Goal: Book appointment/travel/reservation

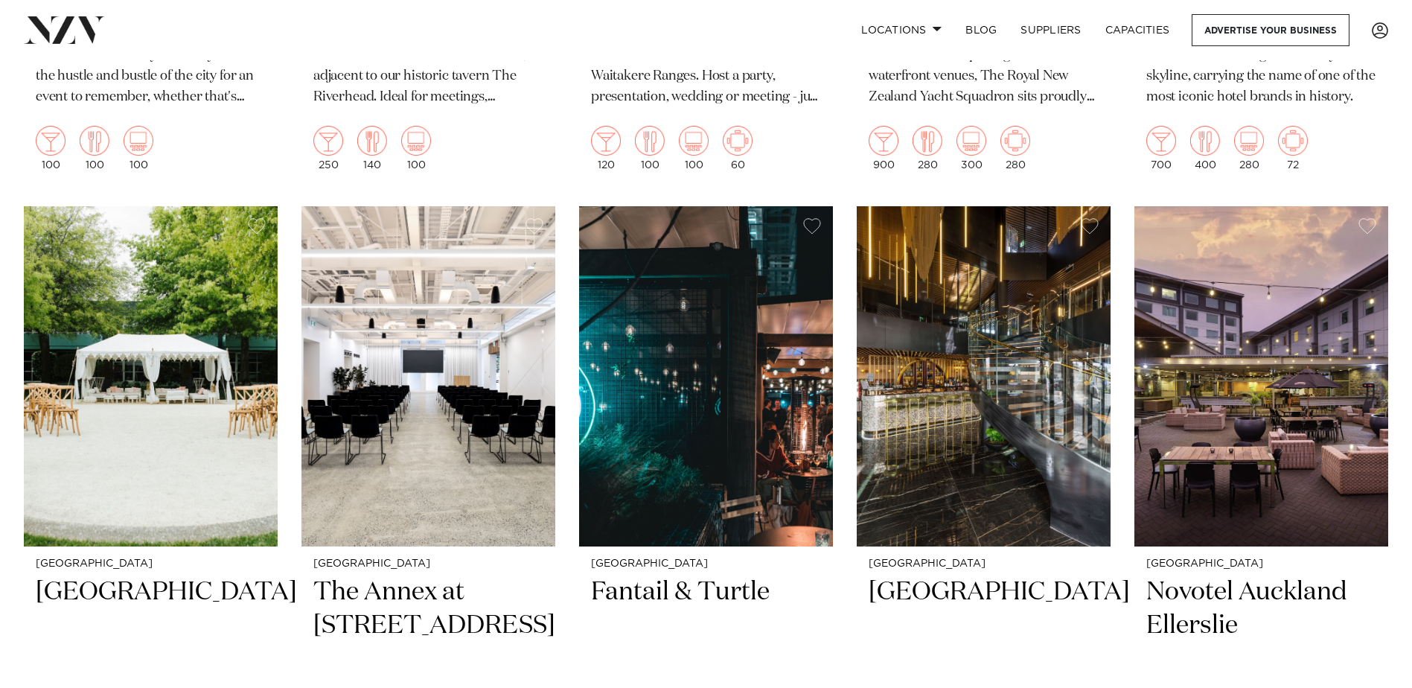
scroll to position [1935, 0]
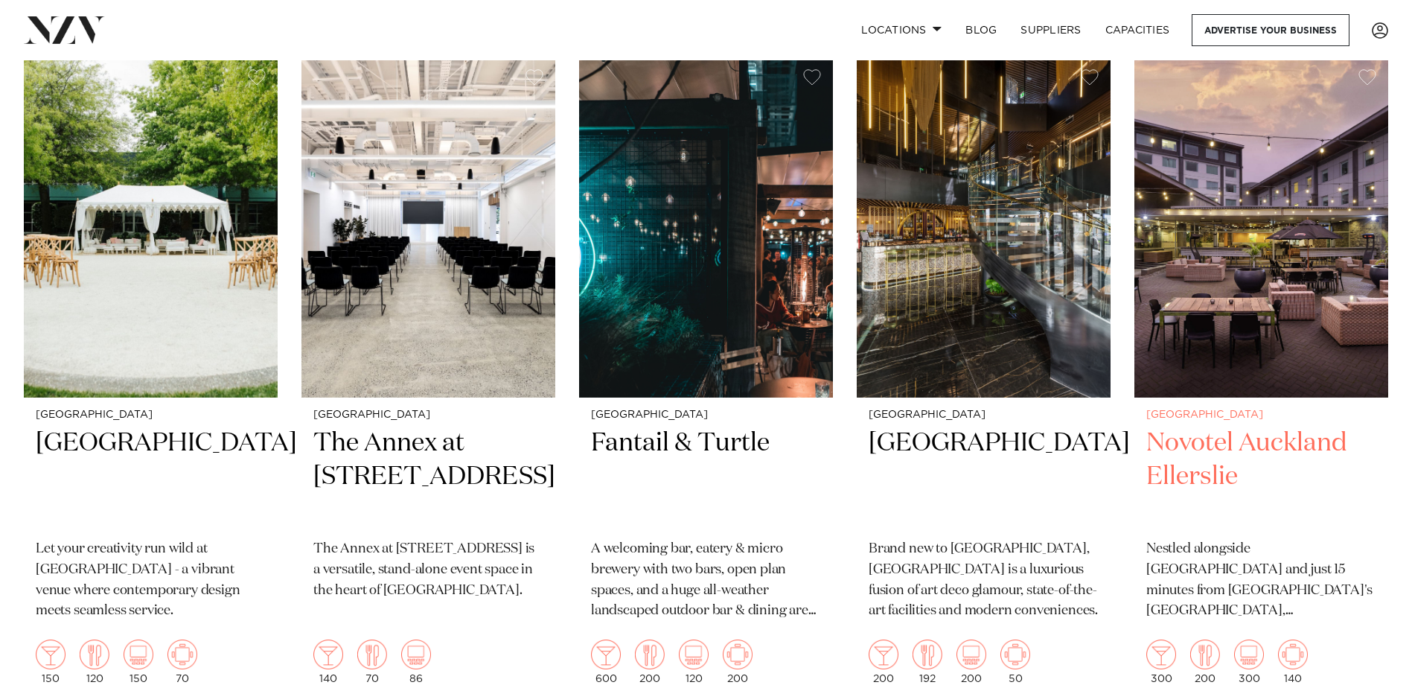
click at [1217, 427] on h2 "Novotel Auckland Ellerslie" at bounding box center [1261, 477] width 230 height 100
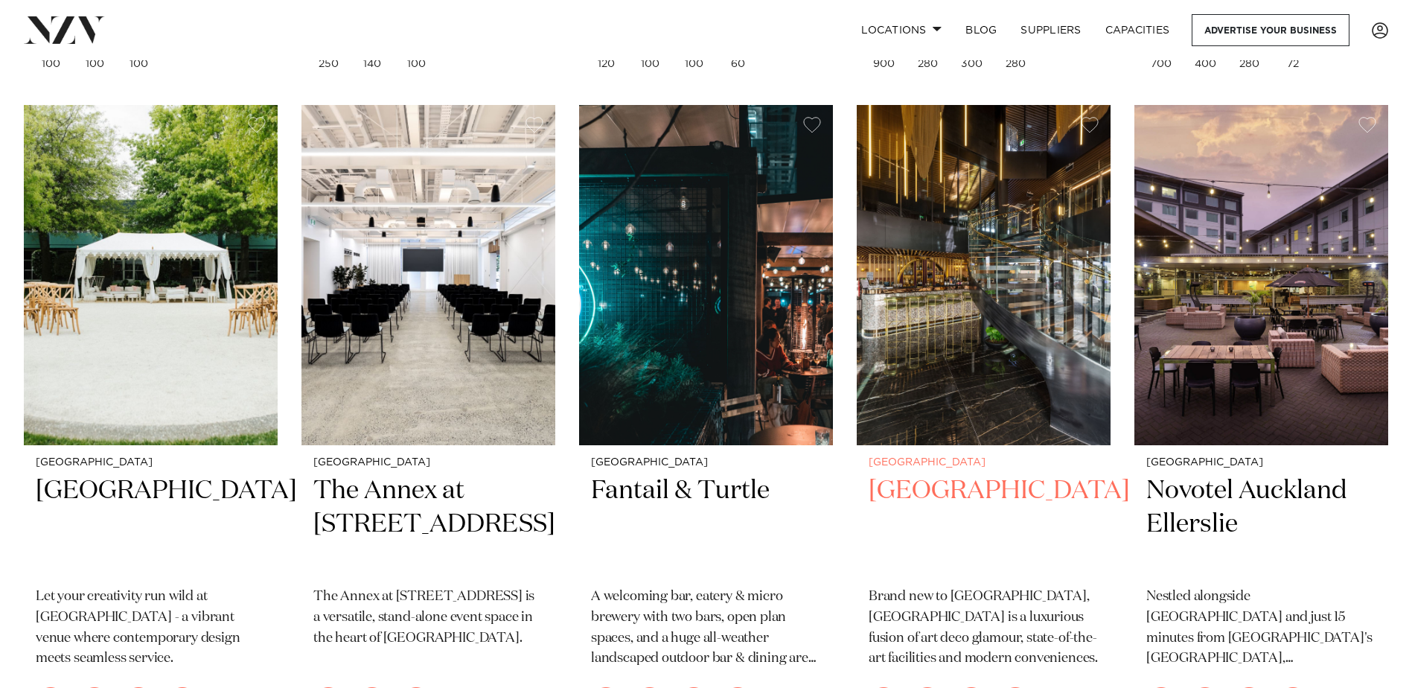
scroll to position [1861, 0]
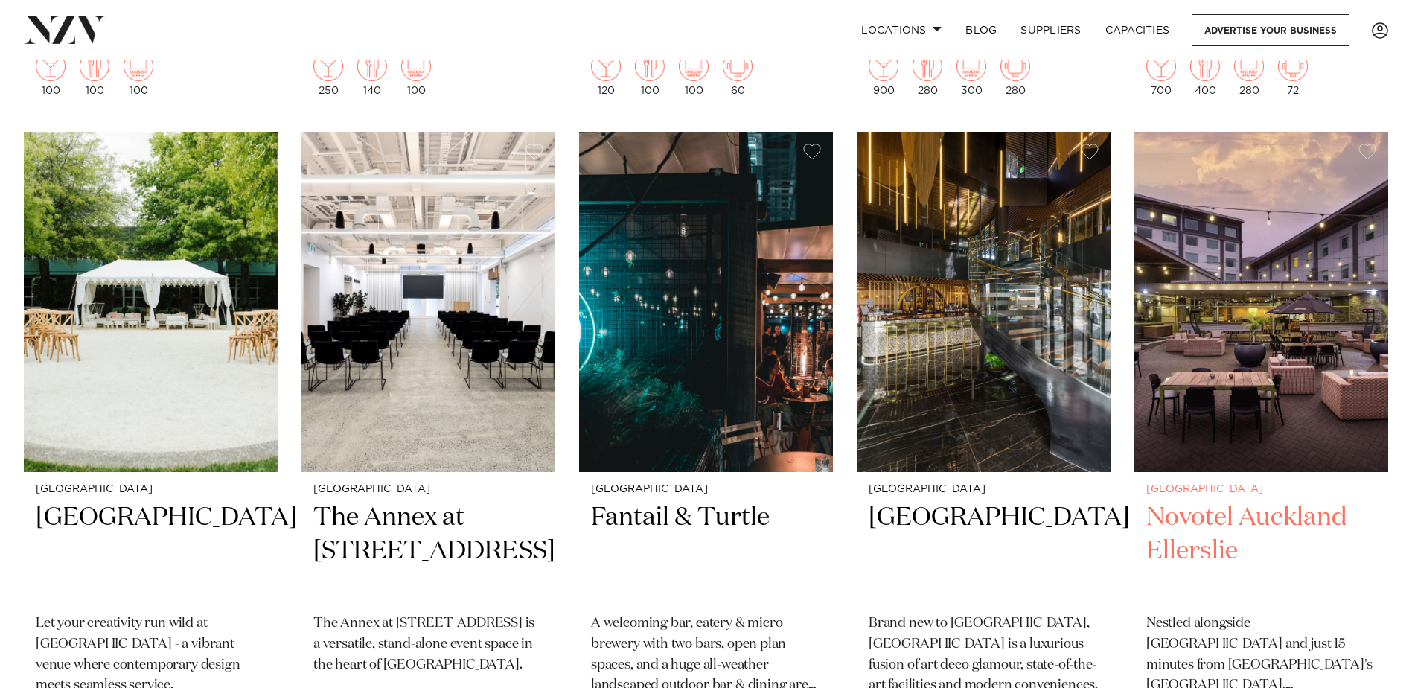
click at [1369, 144] on button "button" at bounding box center [1368, 152] width 18 height 16
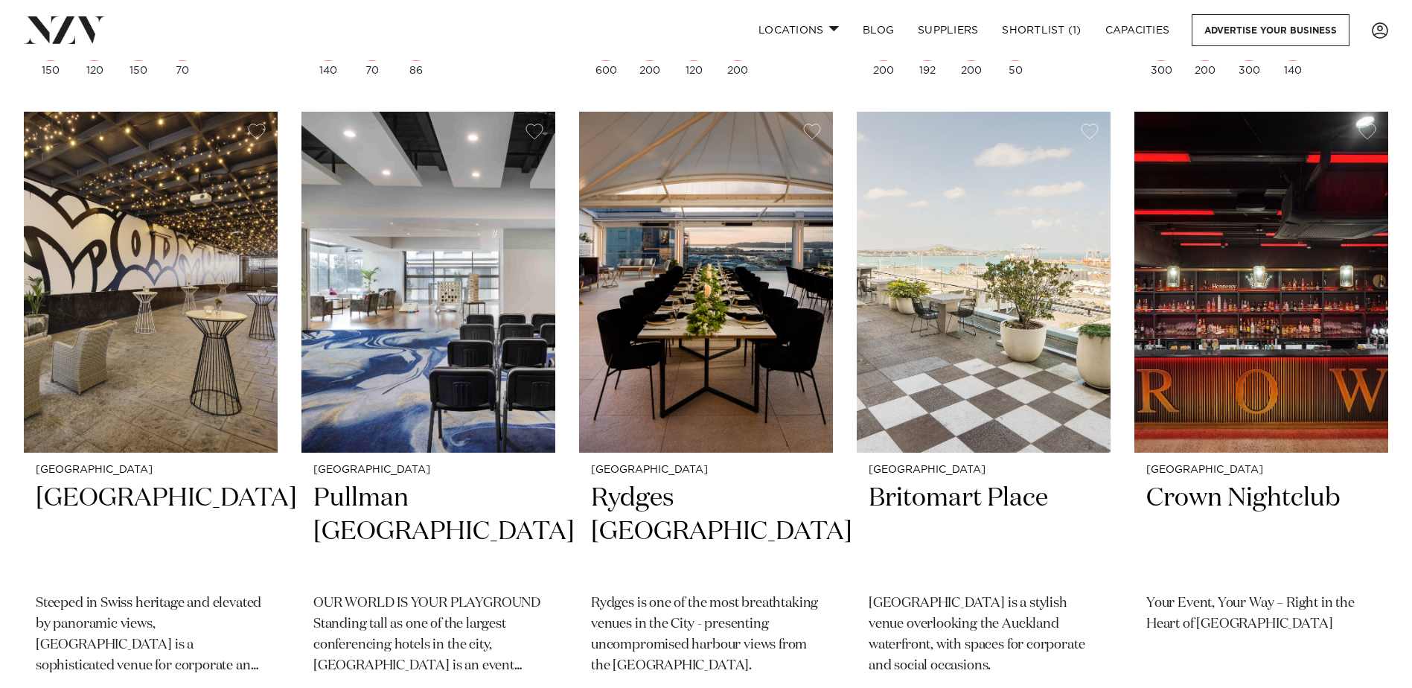
scroll to position [2605, 0]
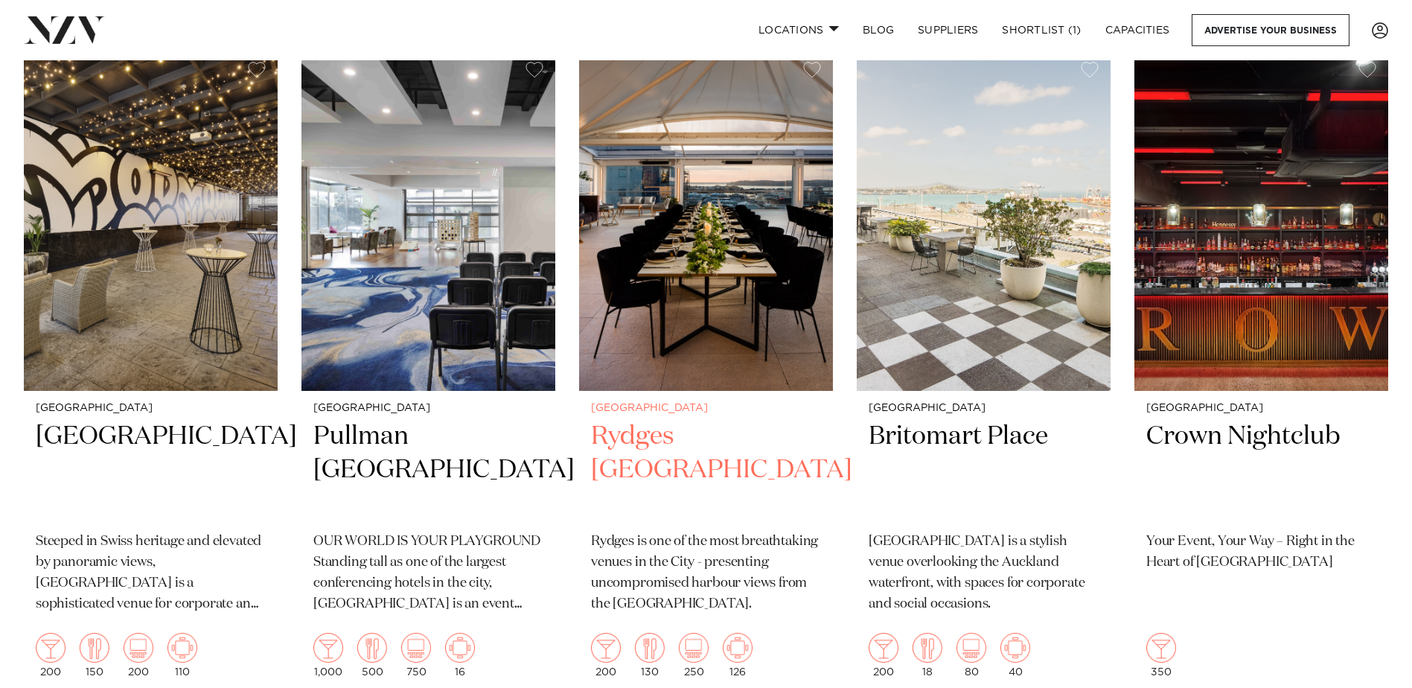
click at [733, 245] on img at bounding box center [706, 220] width 254 height 340
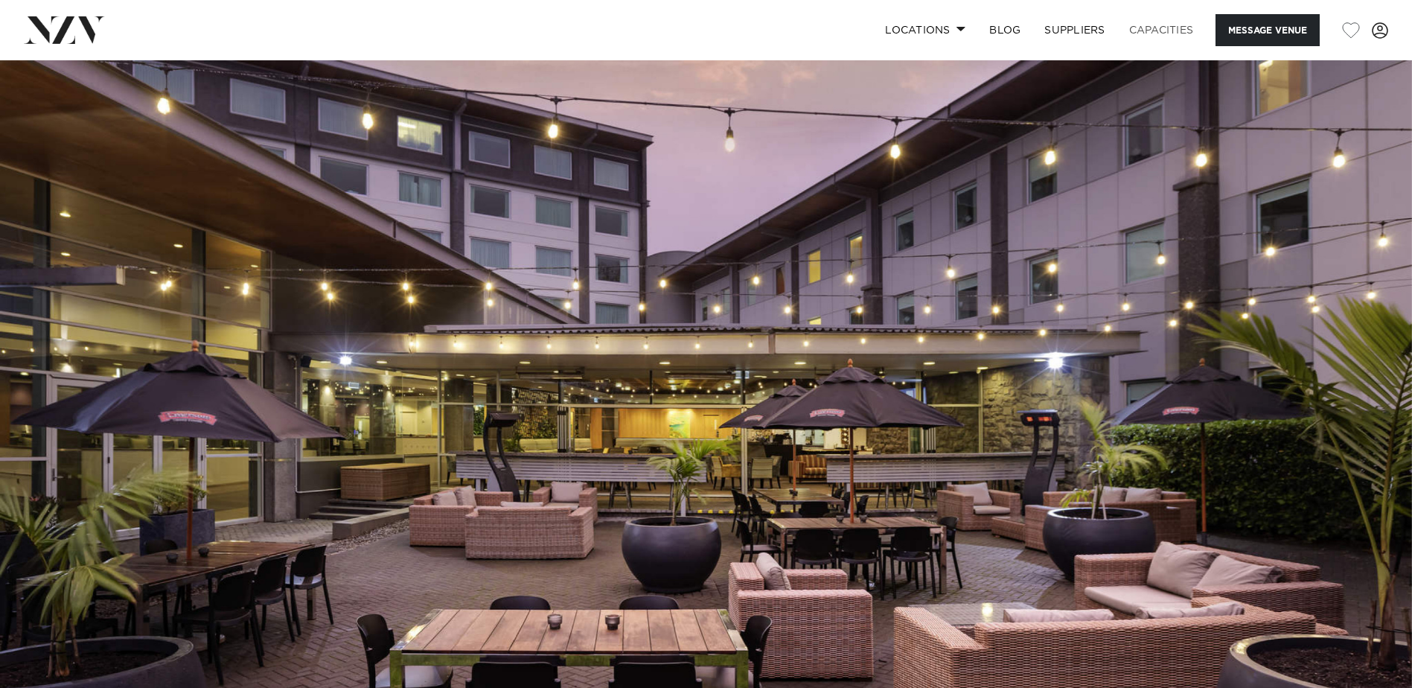
click at [1146, 28] on link "Capacities" at bounding box center [1161, 30] width 89 height 32
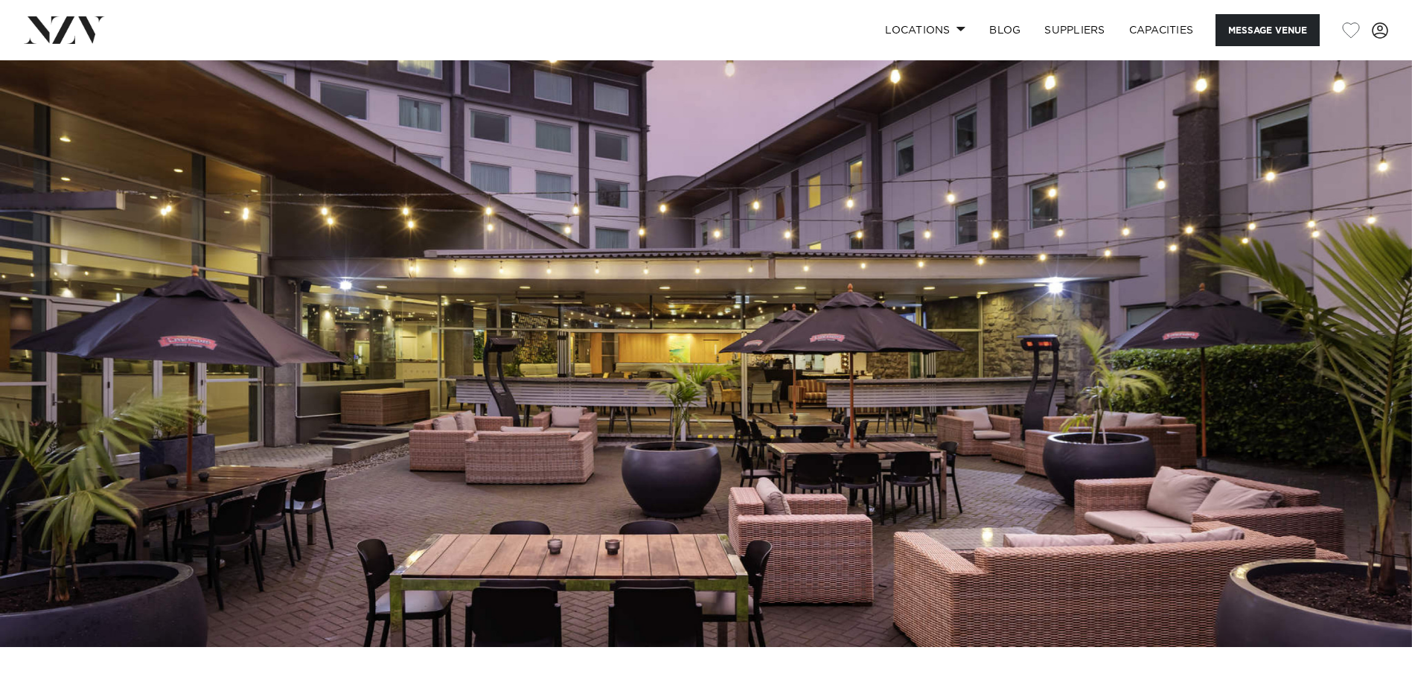
scroll to position [74, 0]
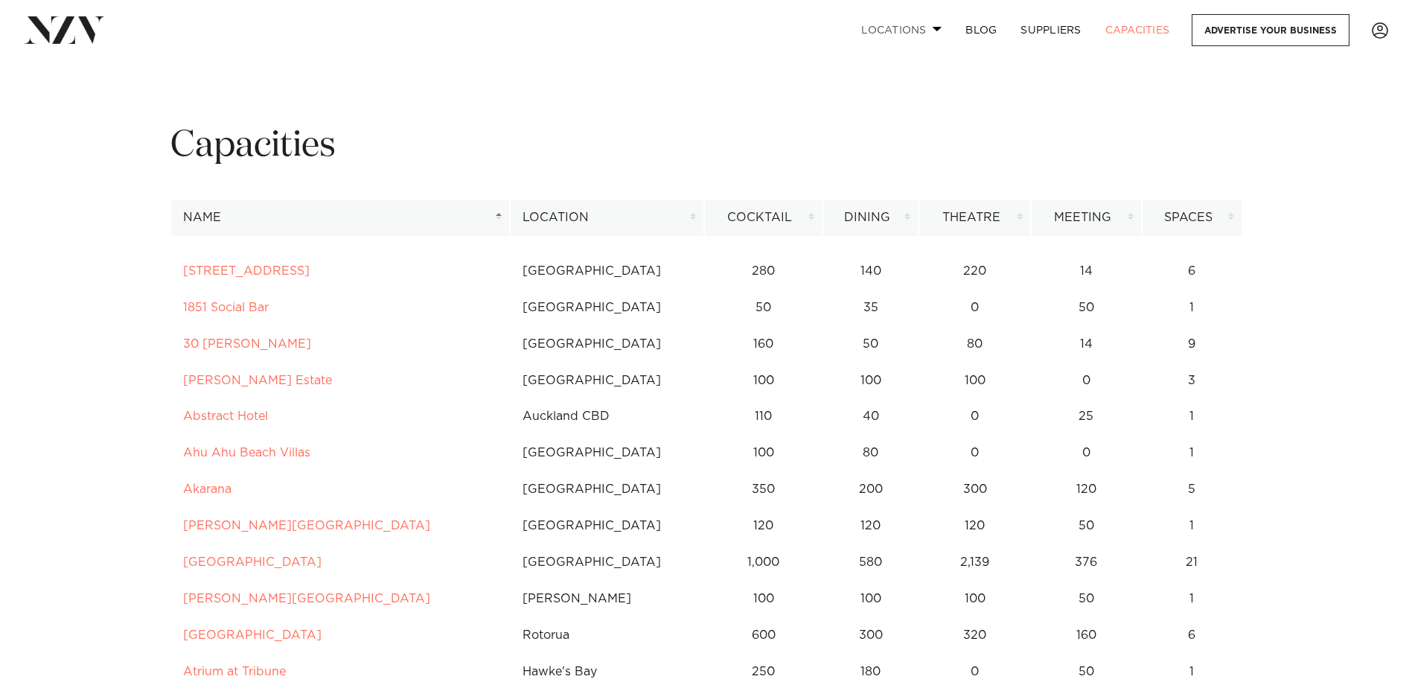
click at [939, 27] on link "Locations" at bounding box center [901, 30] width 104 height 32
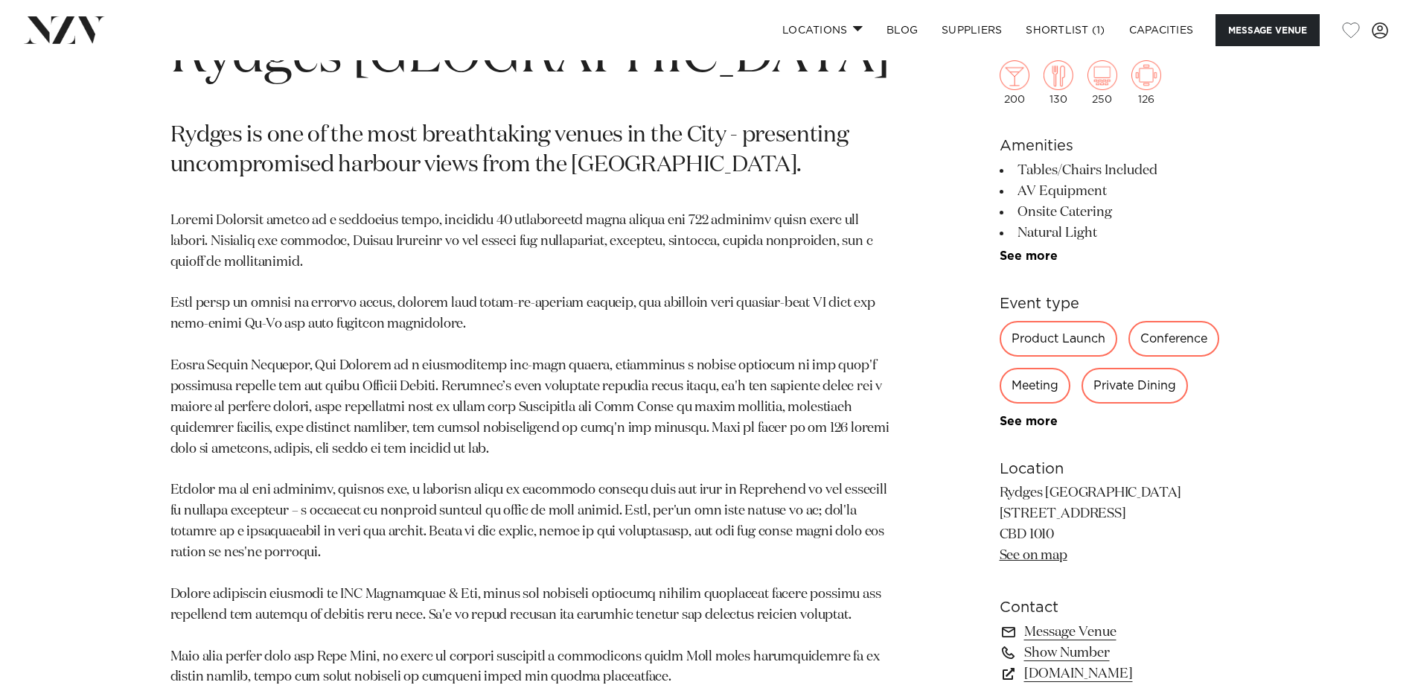
scroll to position [819, 0]
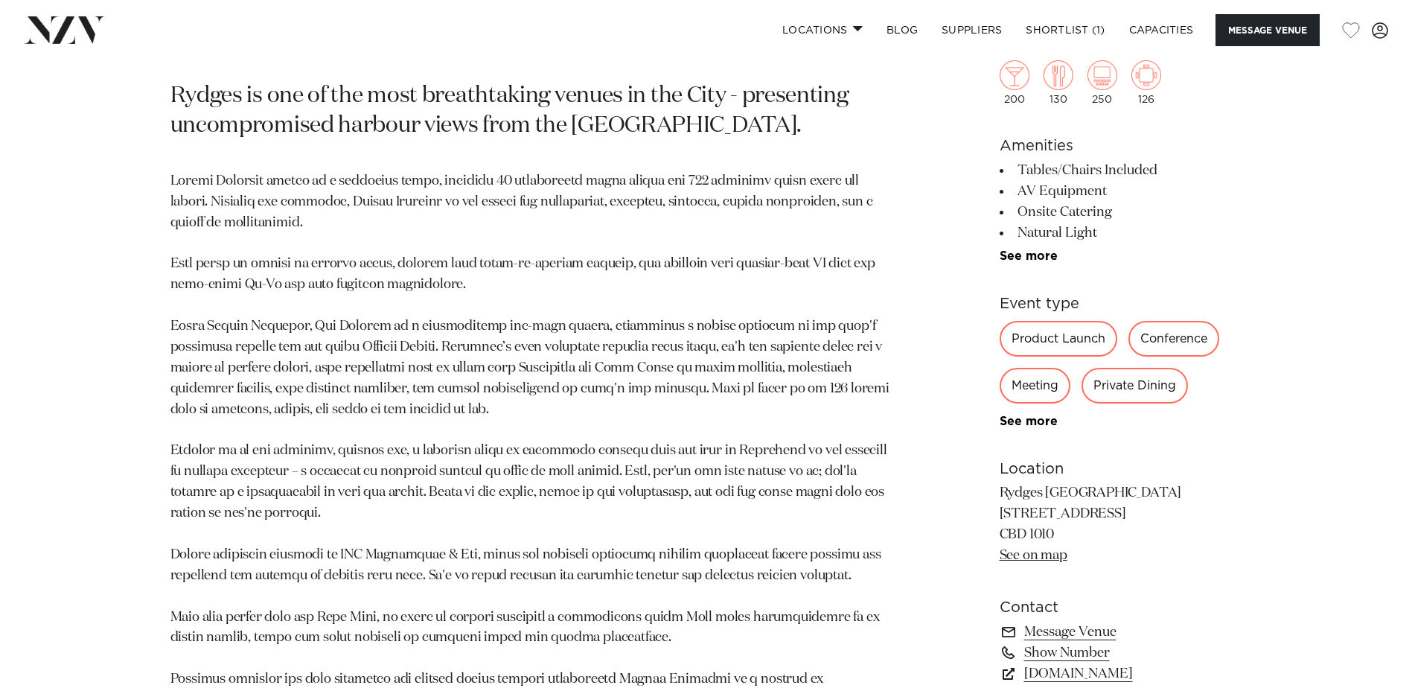
click at [1153, 388] on div "Private Dining" at bounding box center [1135, 386] width 106 height 36
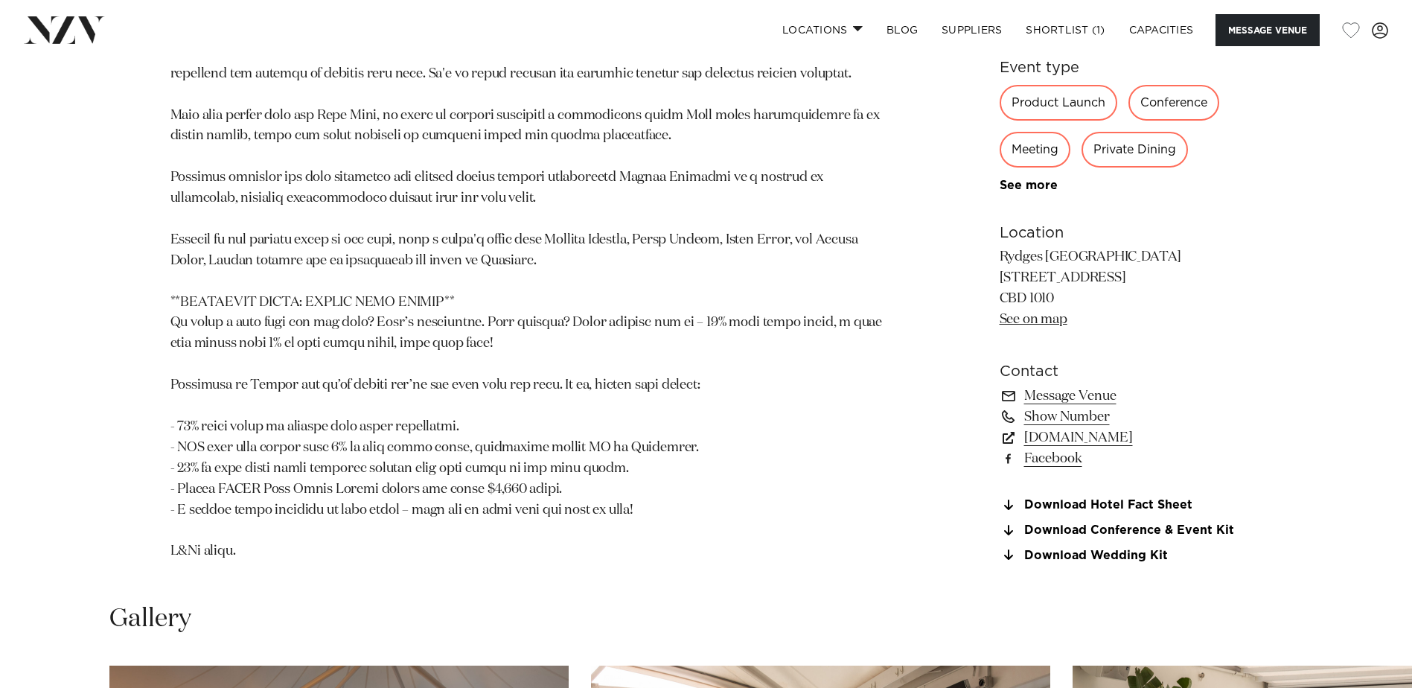
scroll to position [1414, 0]
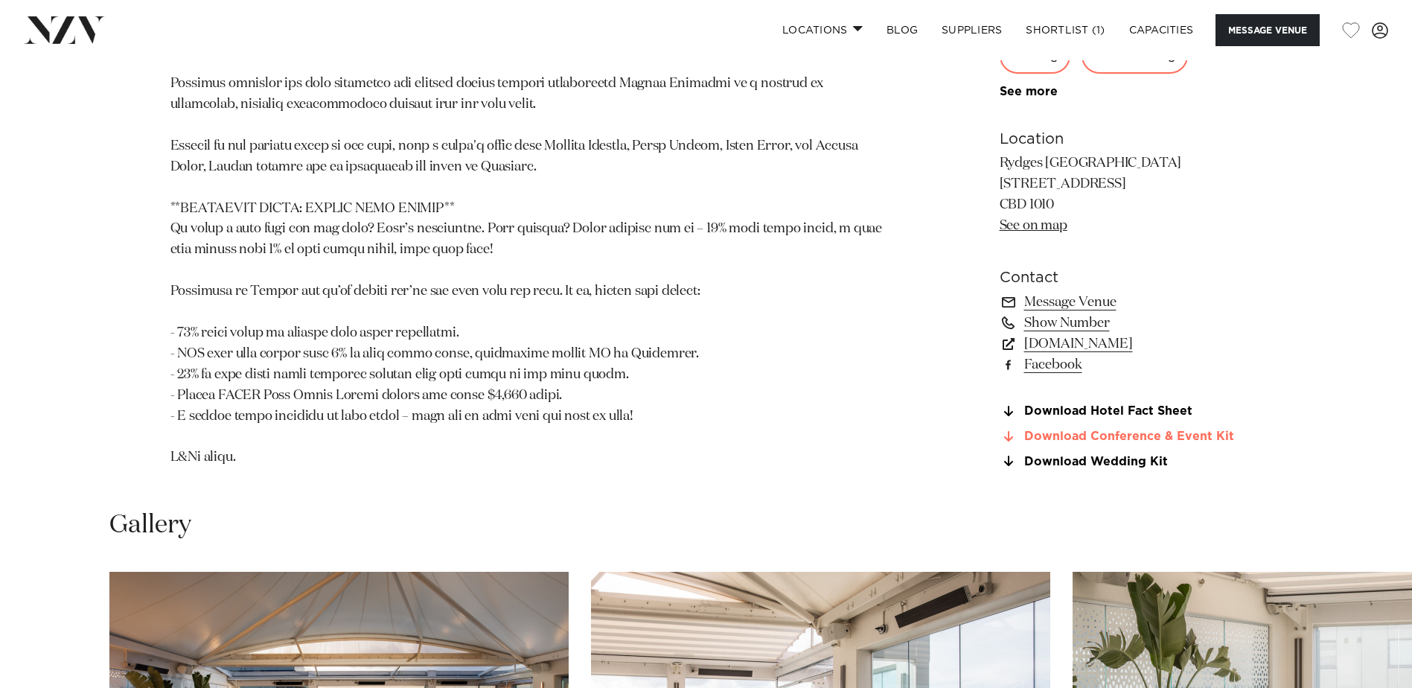
click at [1059, 437] on link "Download Conference & Event Kit" at bounding box center [1121, 436] width 243 height 13
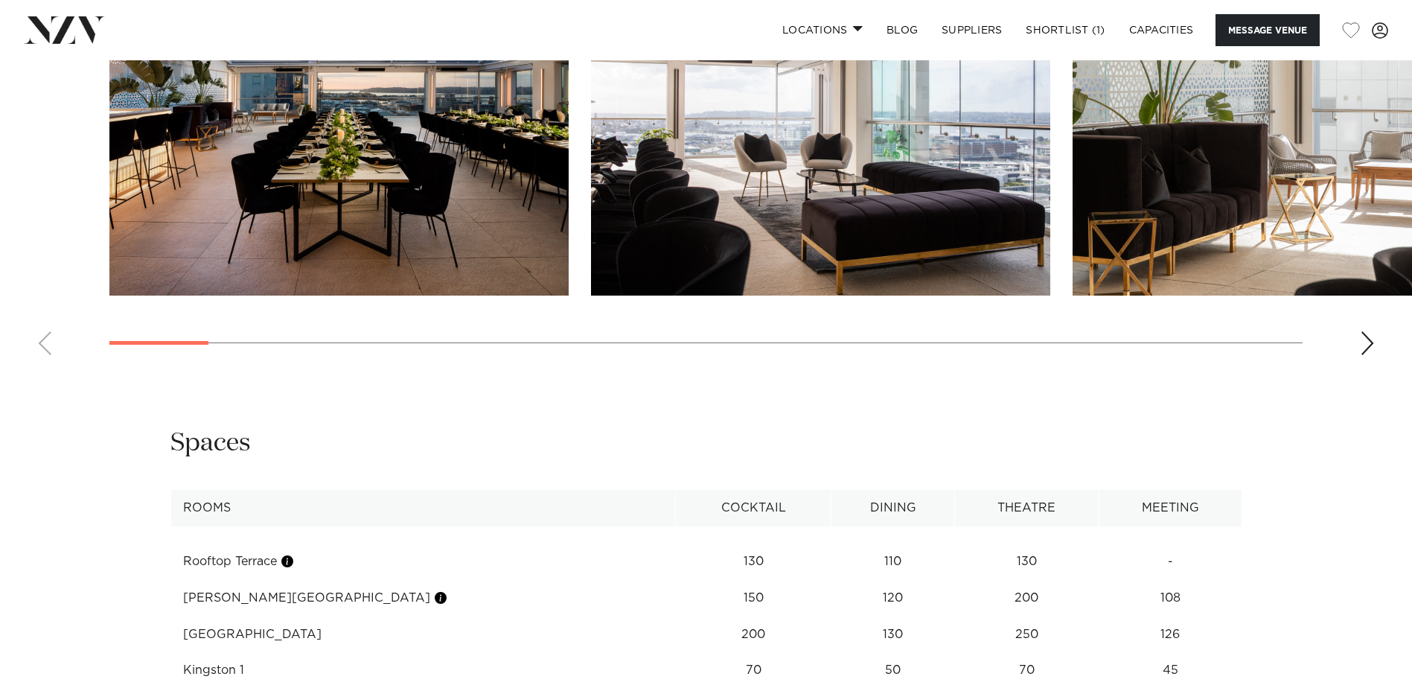
scroll to position [1819, 0]
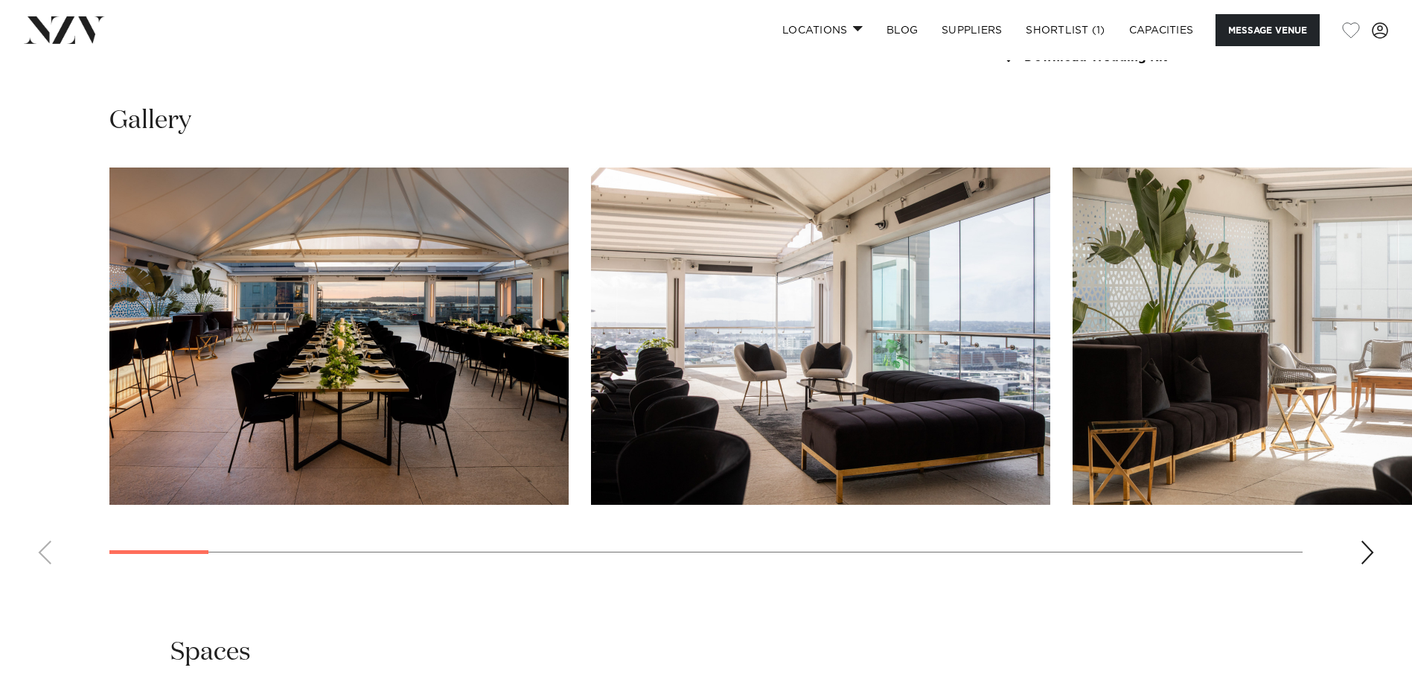
click at [1364, 549] on div "Next slide" at bounding box center [1367, 552] width 15 height 24
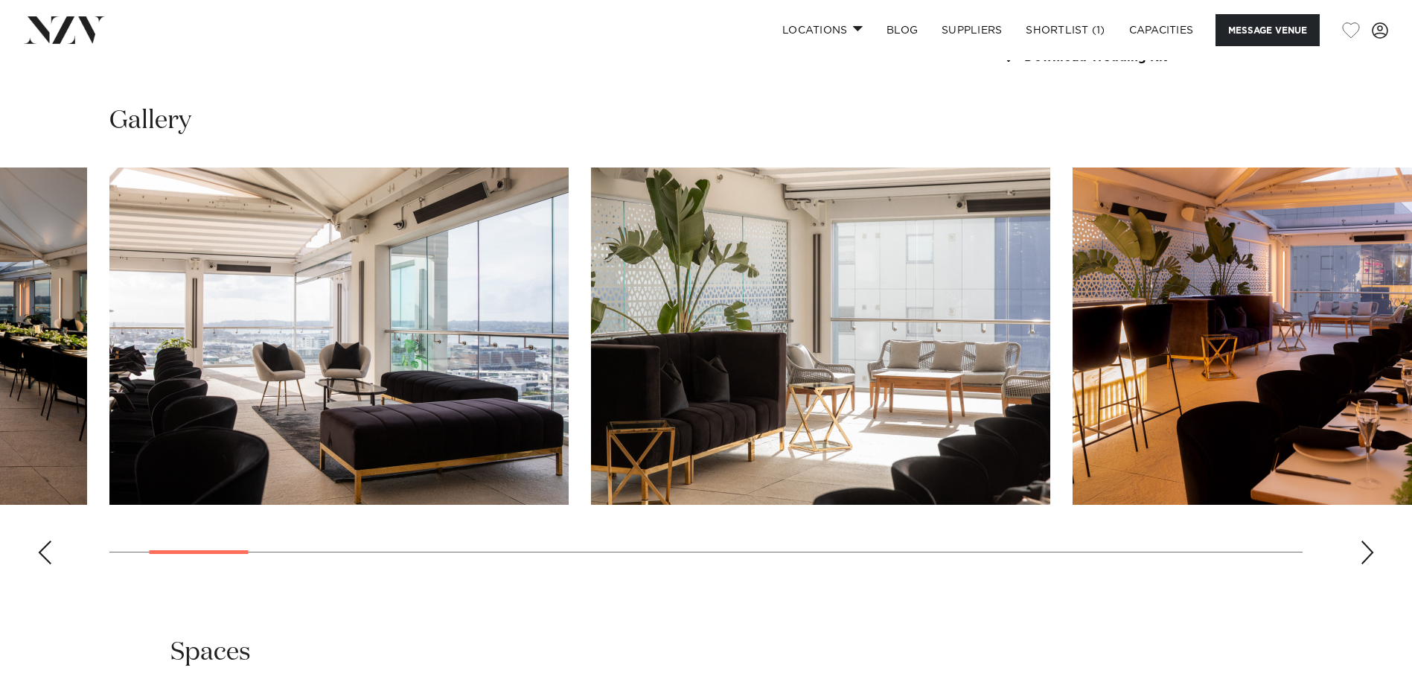
click at [1364, 549] on div "Next slide" at bounding box center [1367, 552] width 15 height 24
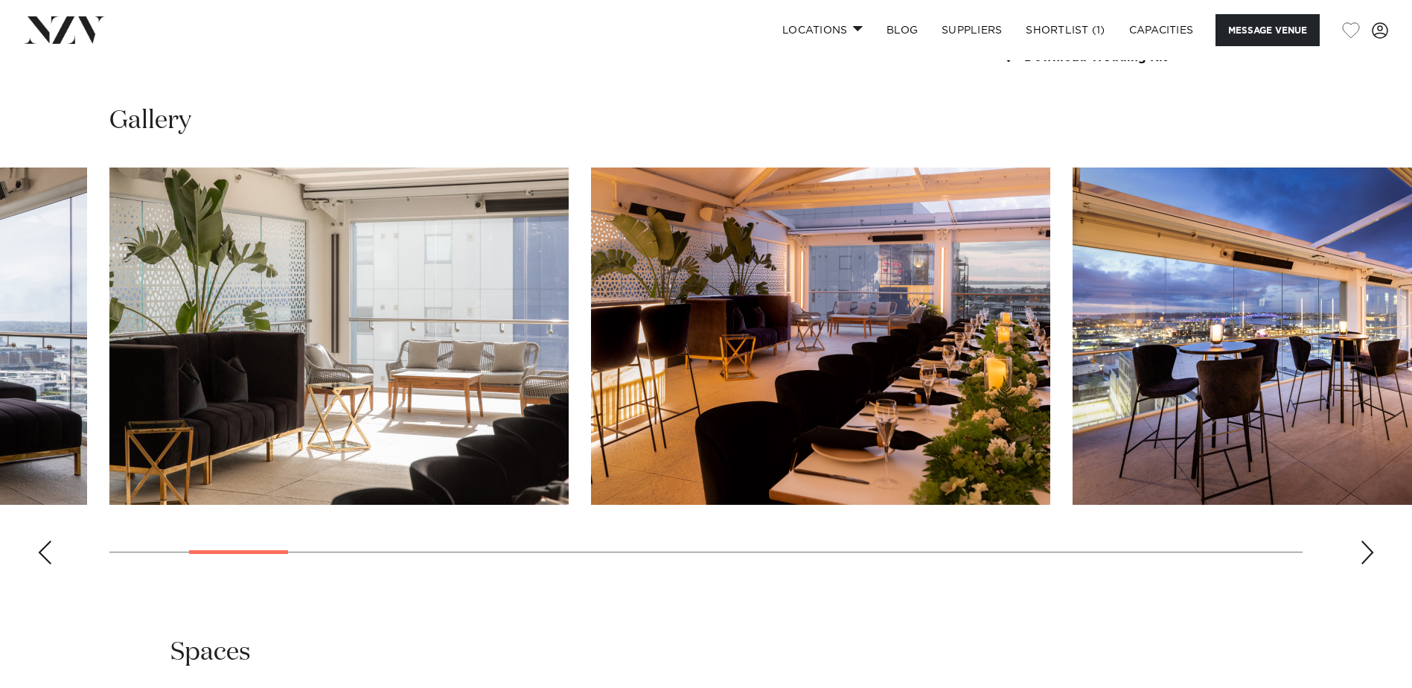
click at [1364, 549] on div "Next slide" at bounding box center [1367, 552] width 15 height 24
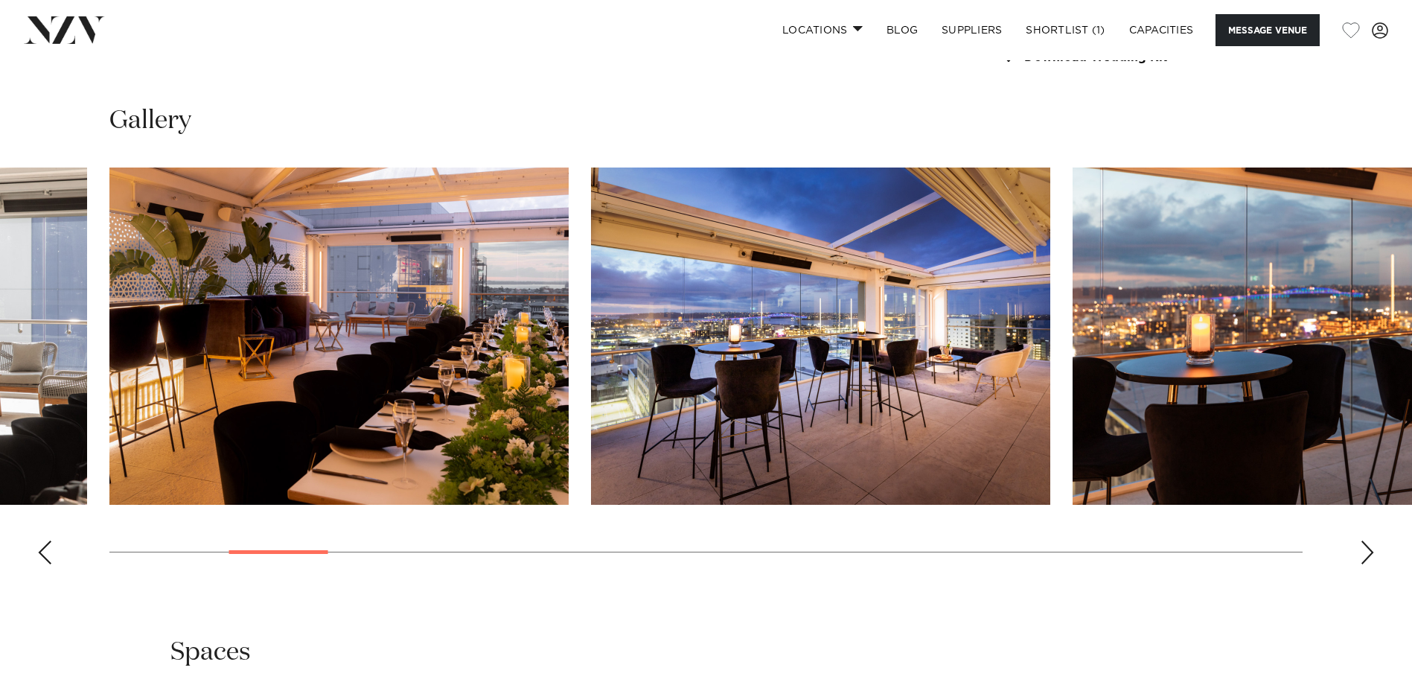
click at [1364, 549] on div "Next slide" at bounding box center [1367, 552] width 15 height 24
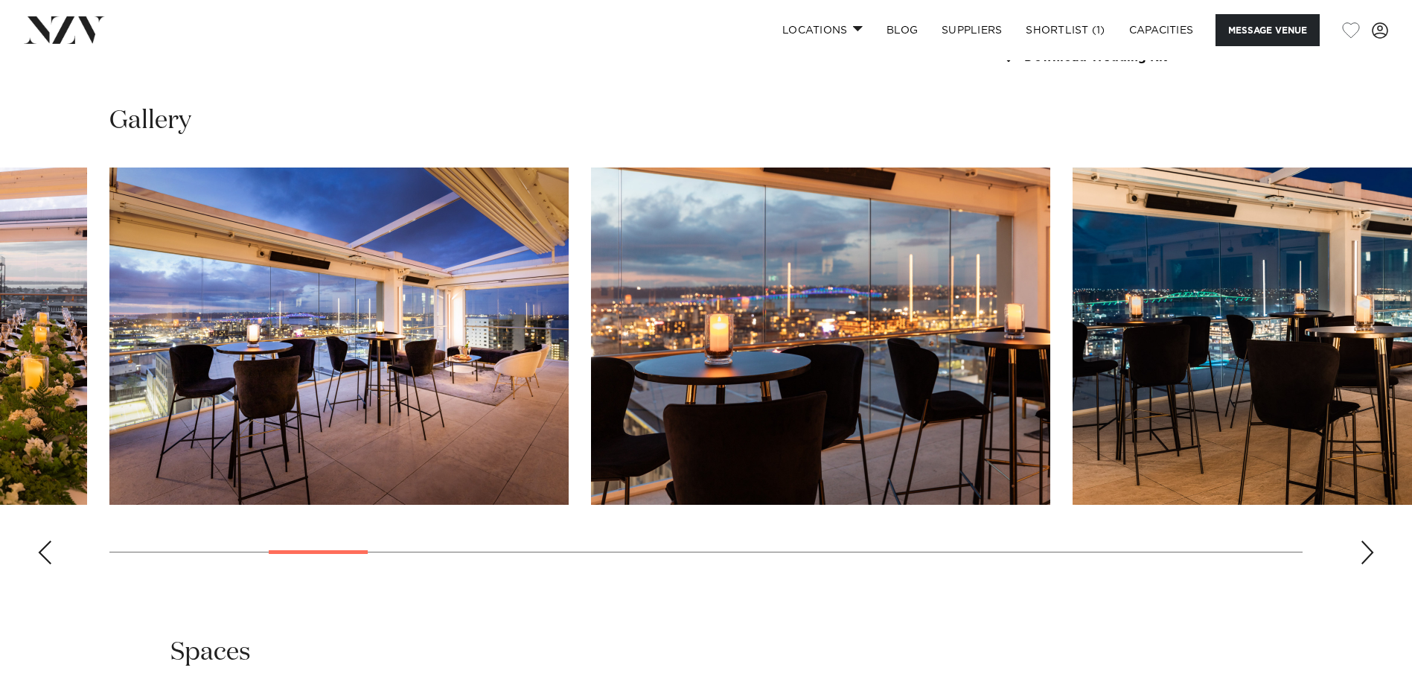
click at [1364, 549] on div "Next slide" at bounding box center [1367, 552] width 15 height 24
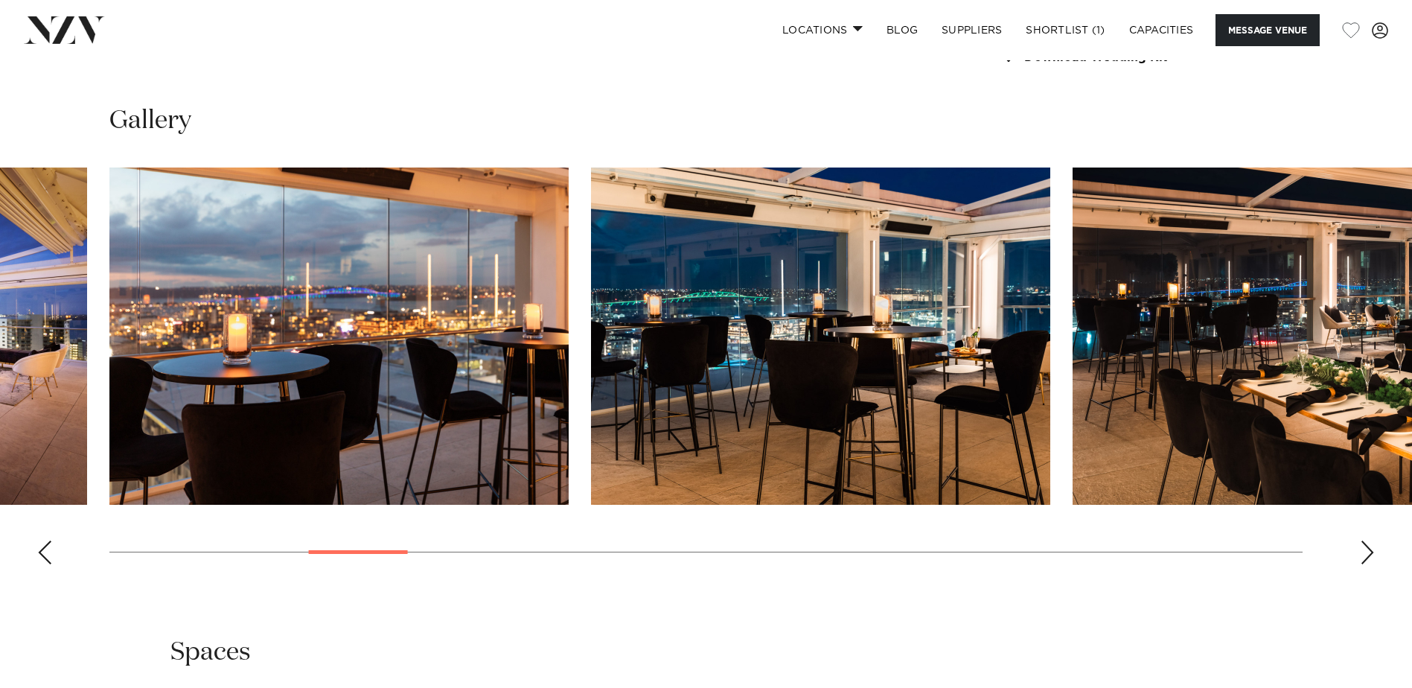
click at [1364, 549] on div "Next slide" at bounding box center [1367, 552] width 15 height 24
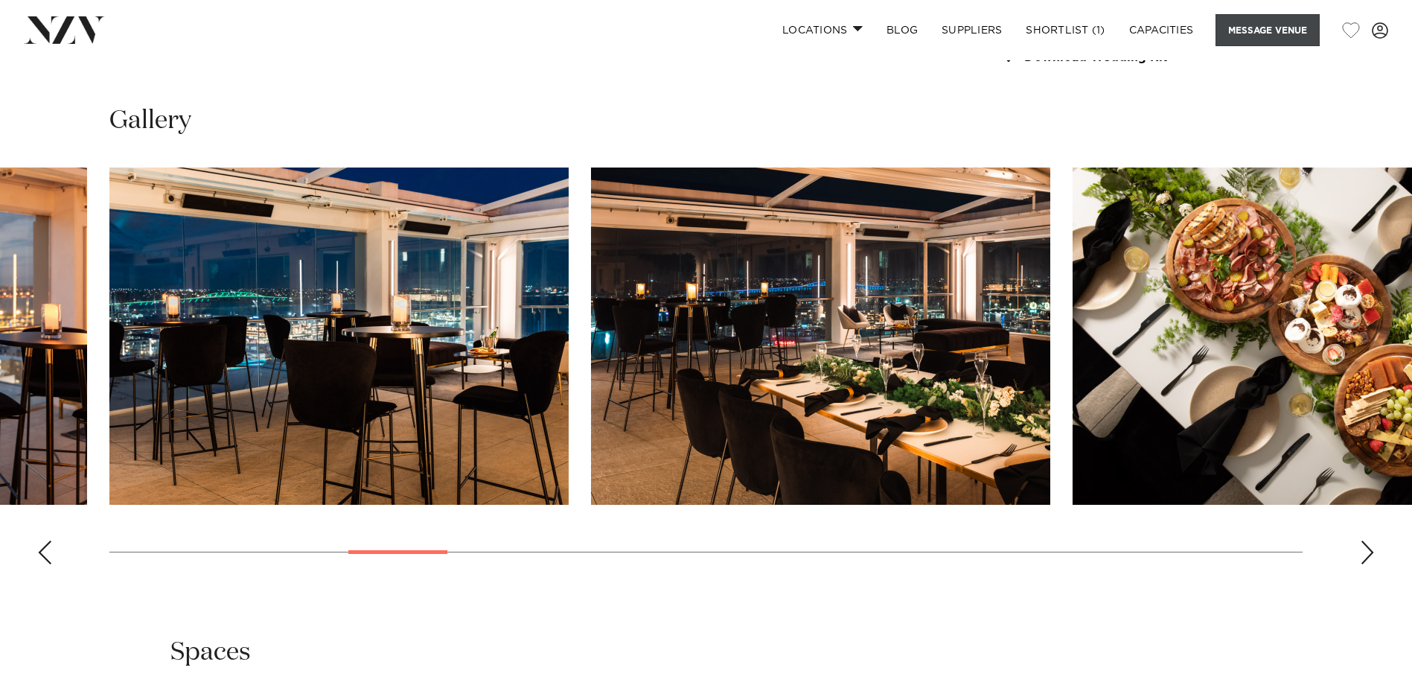
click at [1254, 25] on button "Message Venue" at bounding box center [1268, 30] width 104 height 32
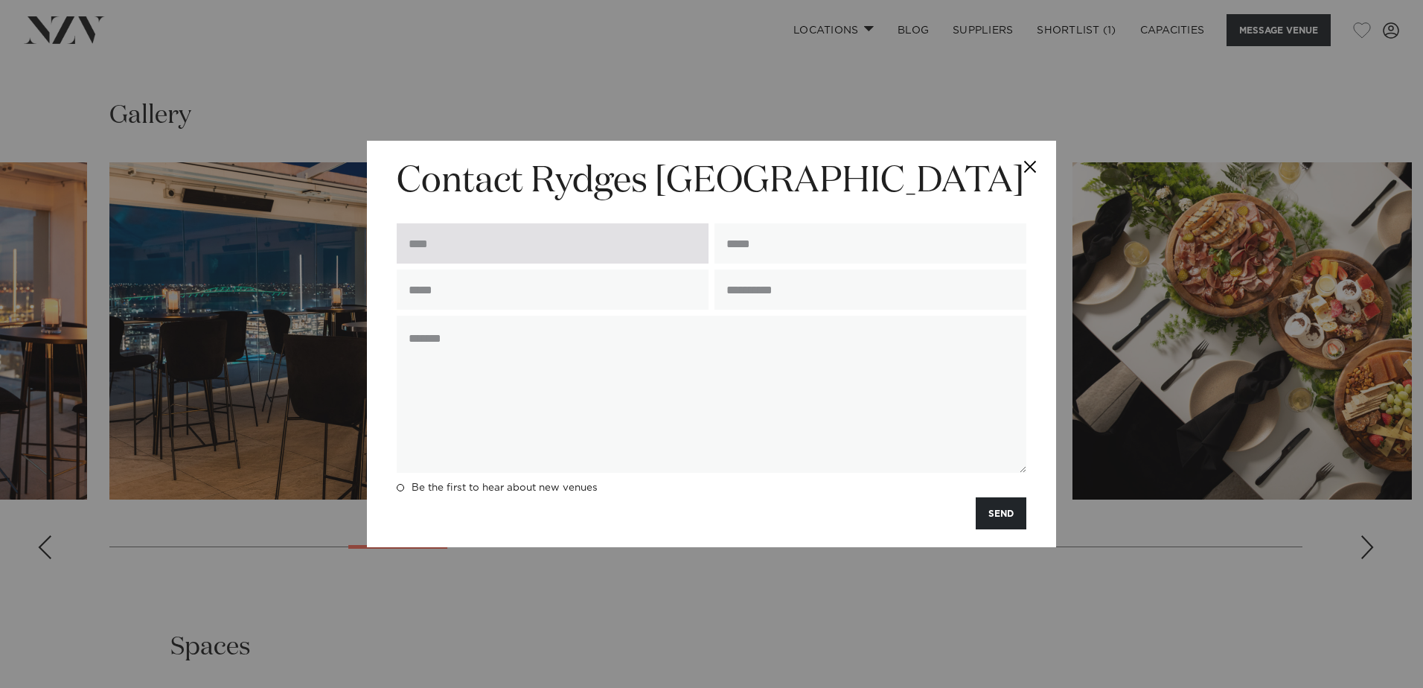
click at [487, 244] on input "text" at bounding box center [553, 243] width 312 height 40
type input "**********"
drag, startPoint x: 519, startPoint y: 247, endPoint x: 499, endPoint y: 249, distance: 19.5
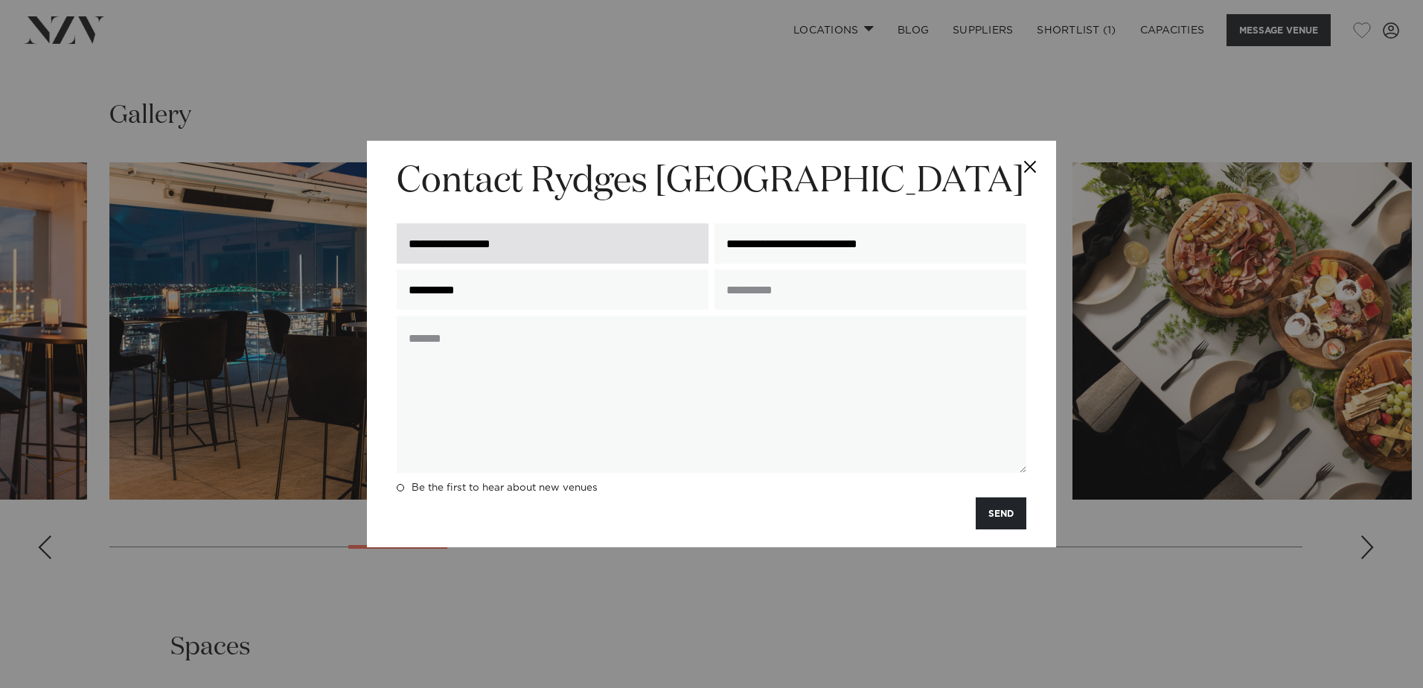
click at [499, 249] on input "**********" at bounding box center [553, 243] width 312 height 40
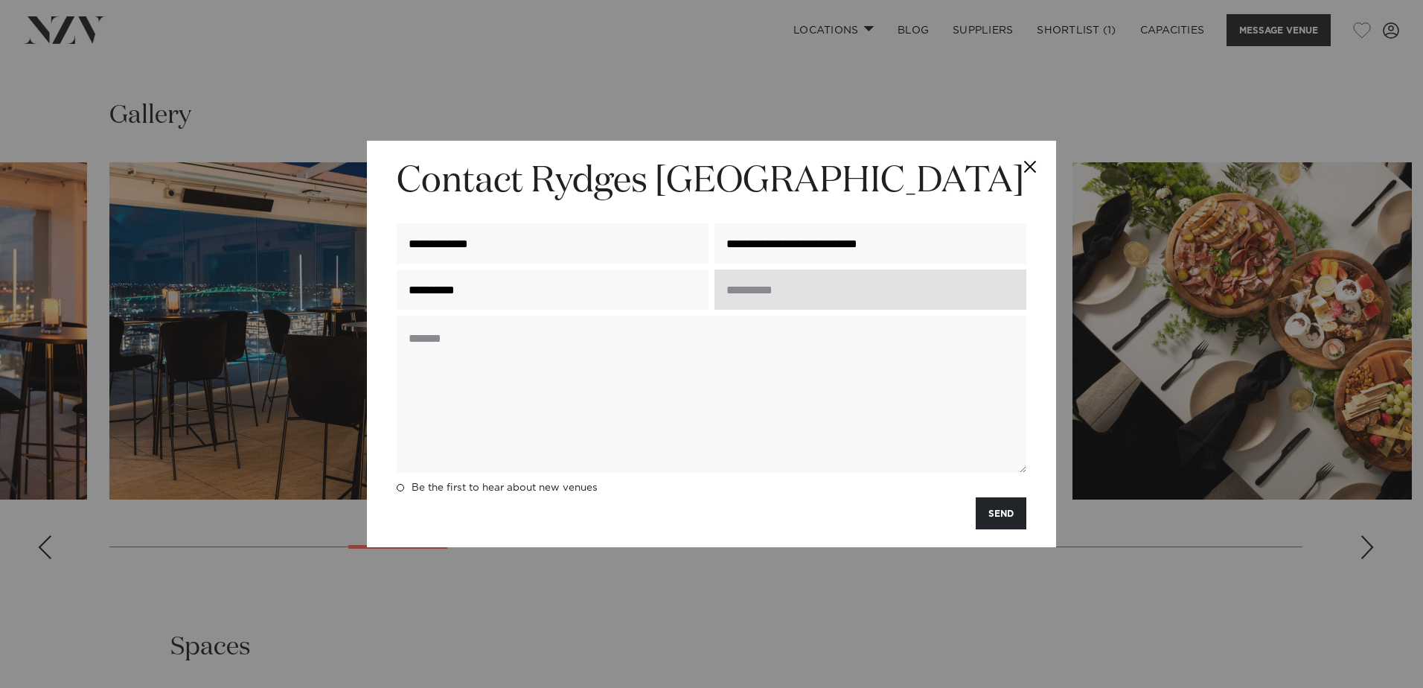
type input "**********"
click at [784, 293] on input "text" at bounding box center [871, 289] width 312 height 40
click at [761, 296] on input "text" at bounding box center [871, 289] width 312 height 40
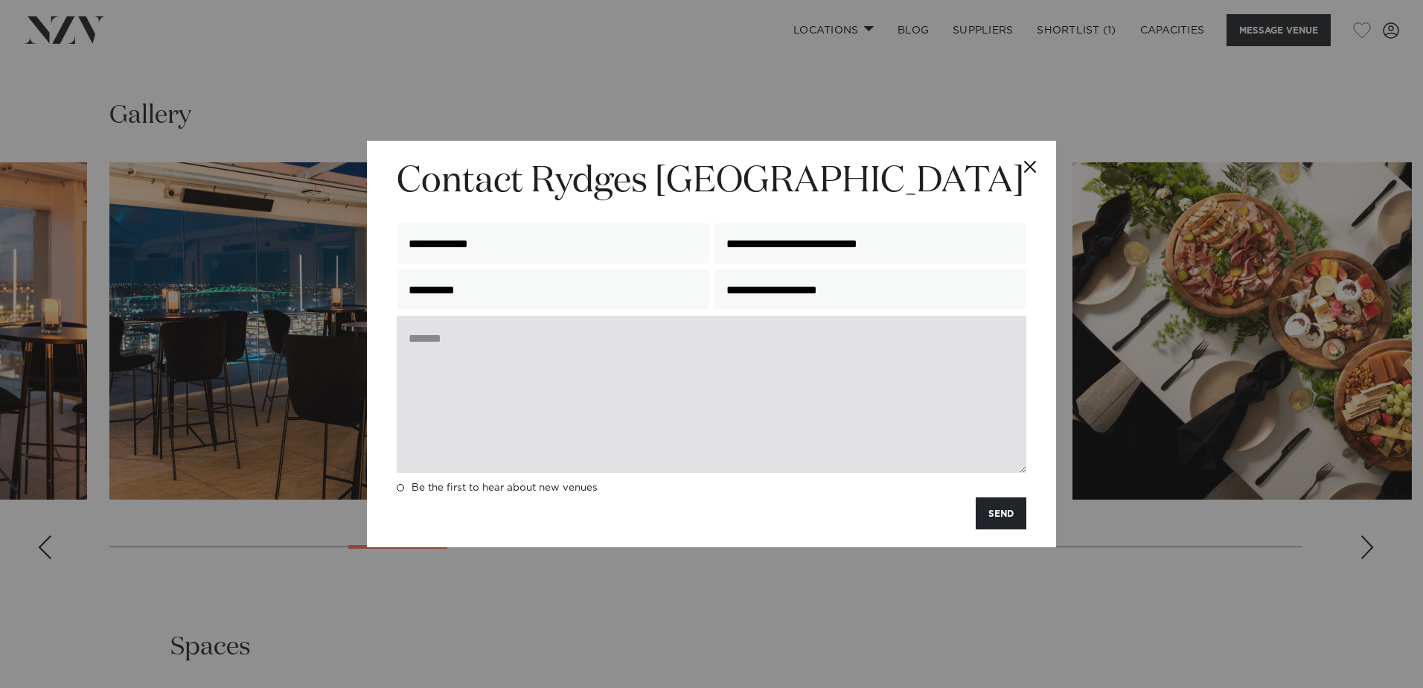
type input "**********"
click at [521, 363] on textarea at bounding box center [712, 394] width 630 height 157
click at [889, 337] on textarea "**********" at bounding box center [712, 394] width 630 height 157
click at [893, 338] on textarea "**********" at bounding box center [712, 394] width 630 height 157
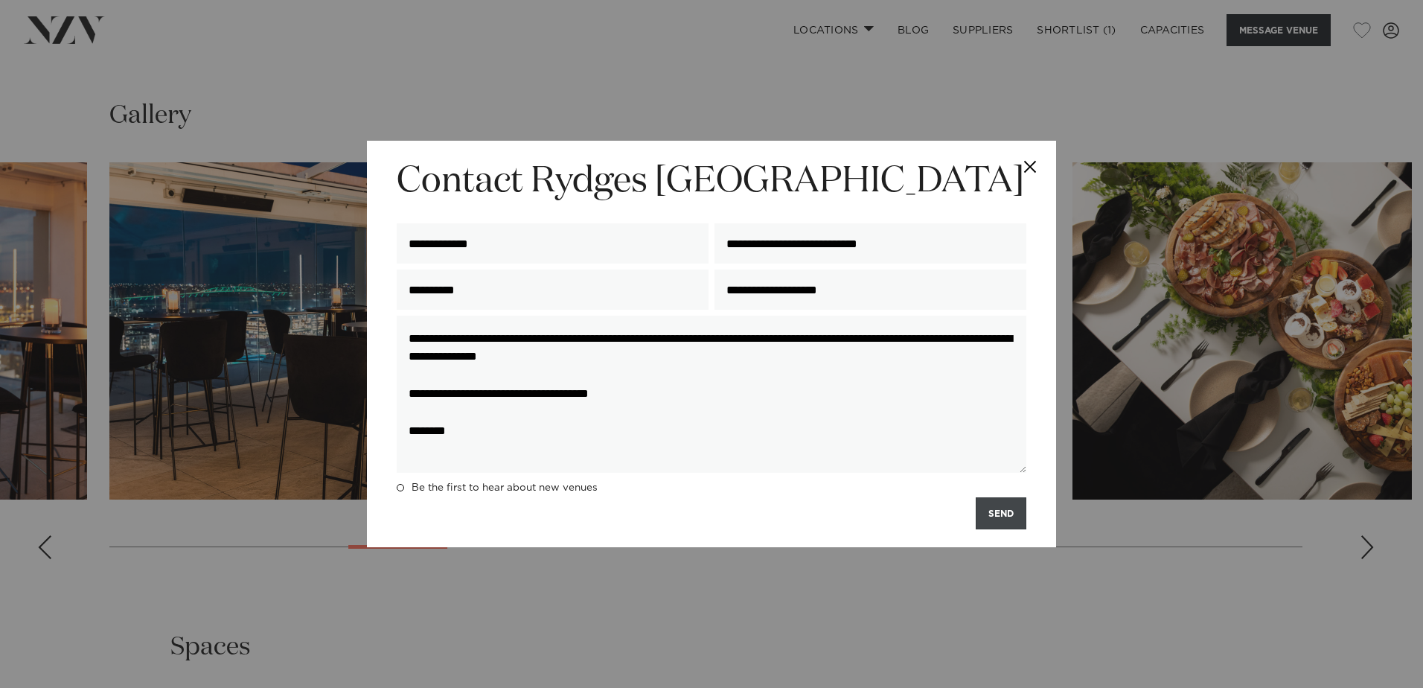
type textarea "**********"
click at [996, 517] on button "SEND" at bounding box center [1001, 513] width 51 height 32
click at [993, 523] on button "SEND" at bounding box center [1001, 513] width 51 height 32
click at [1008, 516] on button "SEND" at bounding box center [1001, 513] width 51 height 32
click at [401, 487] on span at bounding box center [400, 487] width 7 height 7
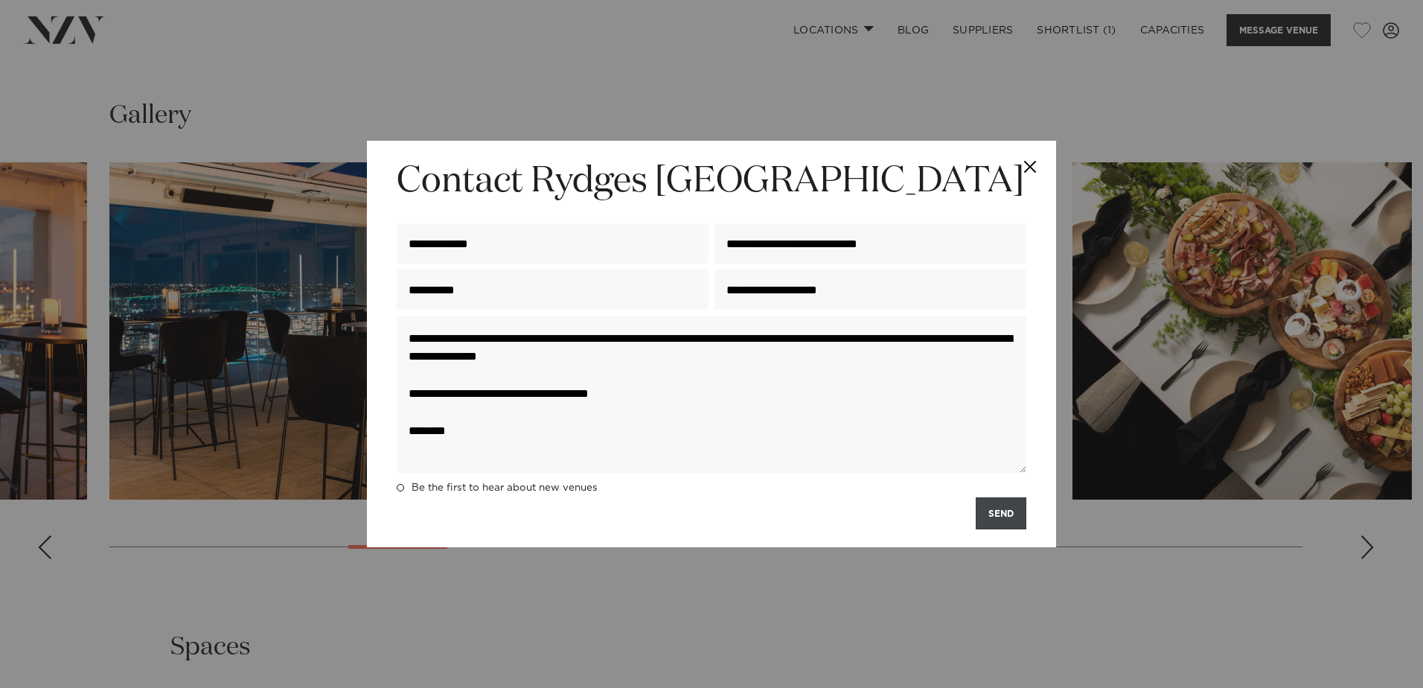
click at [995, 517] on button "SEND" at bounding box center [1001, 513] width 51 height 32
click at [1026, 154] on button "Close" at bounding box center [1030, 167] width 52 height 52
